Goal: Find specific page/section: Locate a particular part of the current website

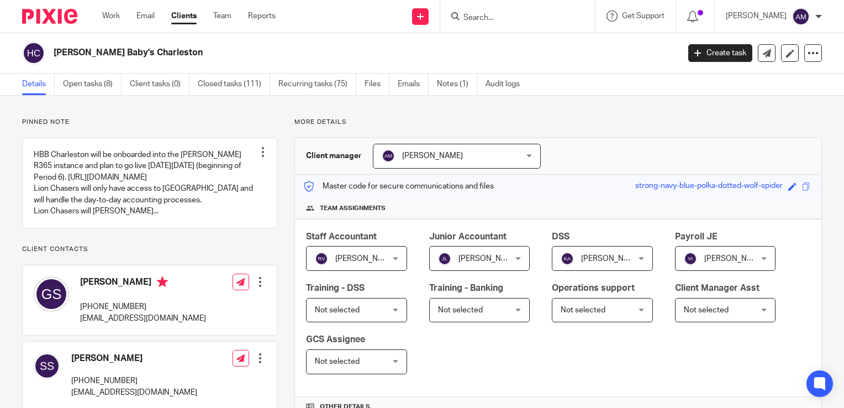
scroll to position [608, 0]
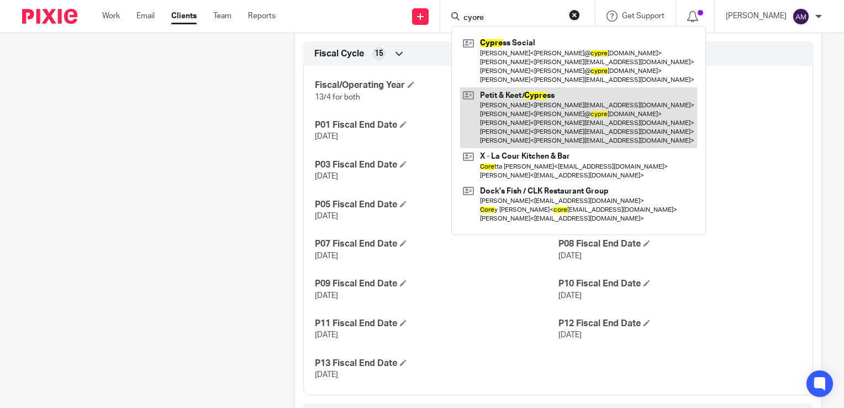
type input "cyore"
click at [522, 118] on link at bounding box center [578, 117] width 237 height 61
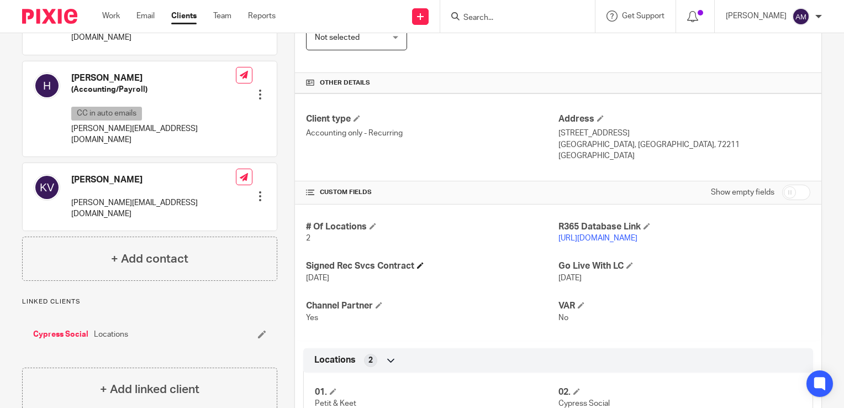
scroll to position [332, 0]
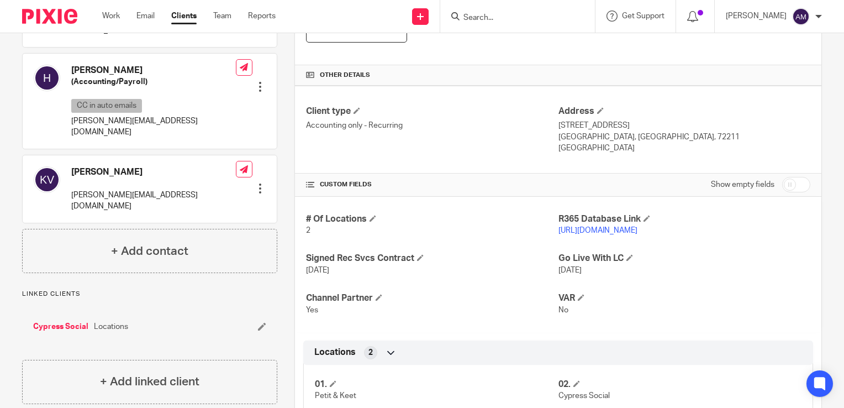
click at [576, 231] on link "https://petitkeet.restaurant365.com/#/user/login" at bounding box center [598, 231] width 79 height 8
click at [581, 231] on link "https://petitkeet.restaurant365.com/#/user/login" at bounding box center [598, 231] width 79 height 8
click at [511, 14] on input "Search" at bounding box center [512, 18] width 99 height 10
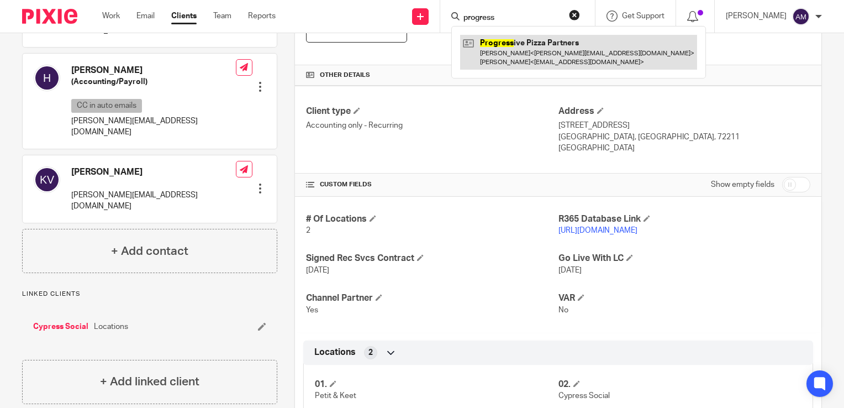
type input "progress"
click at [559, 50] on link at bounding box center [578, 52] width 237 height 34
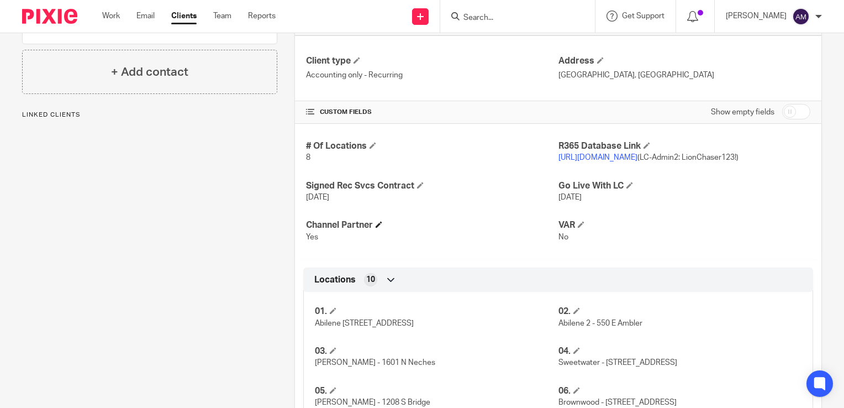
scroll to position [387, 0]
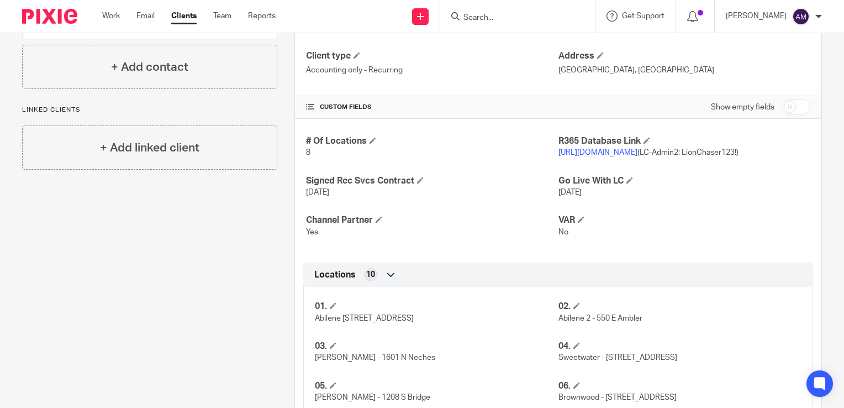
click at [599, 154] on link "[URL][DOMAIN_NAME]" at bounding box center [598, 153] width 79 height 8
click at [489, 19] on input "Search" at bounding box center [512, 18] width 99 height 10
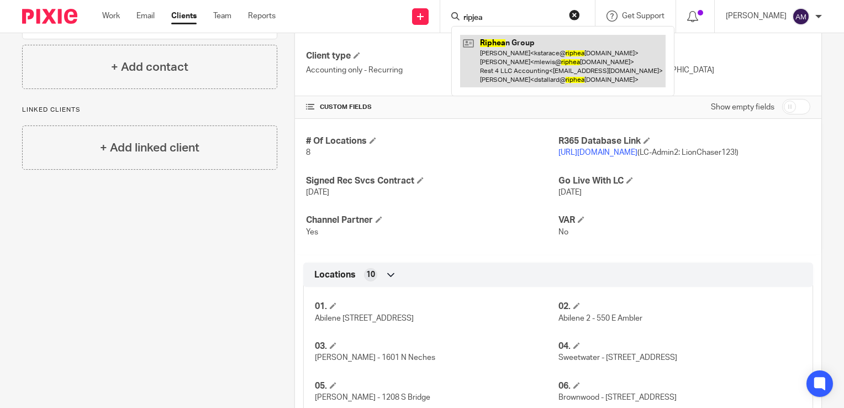
type input "ripjea"
click at [523, 61] on link at bounding box center [563, 61] width 206 height 53
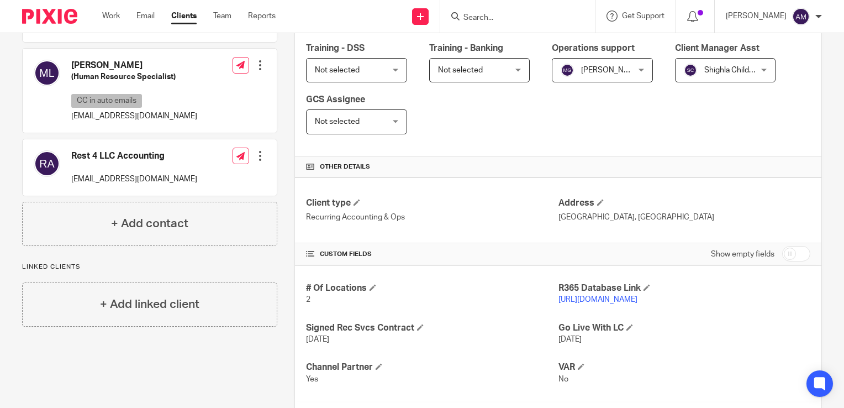
scroll to position [276, 0]
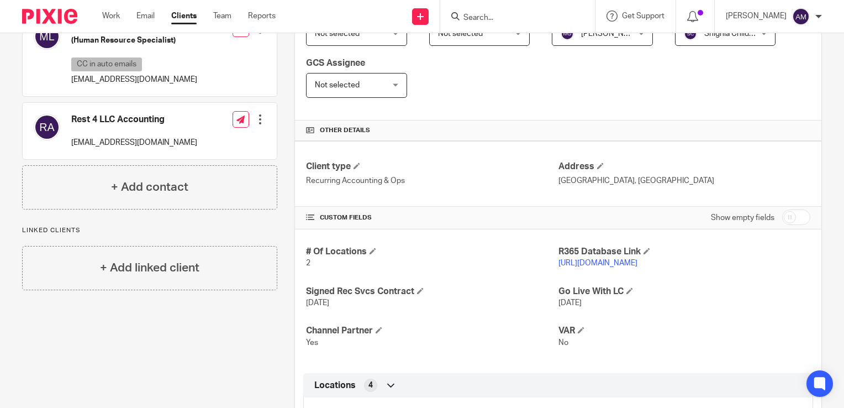
click at [590, 264] on link "https://rest4llc.restaurant365.com" at bounding box center [598, 263] width 79 height 8
